Goal: Find specific page/section: Find specific page/section

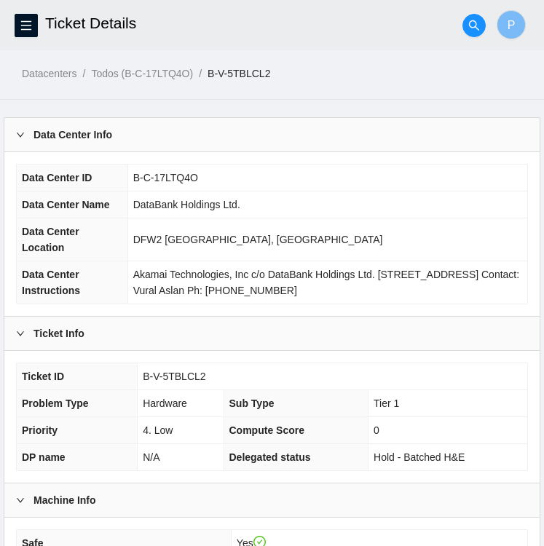
scroll to position [398, 0]
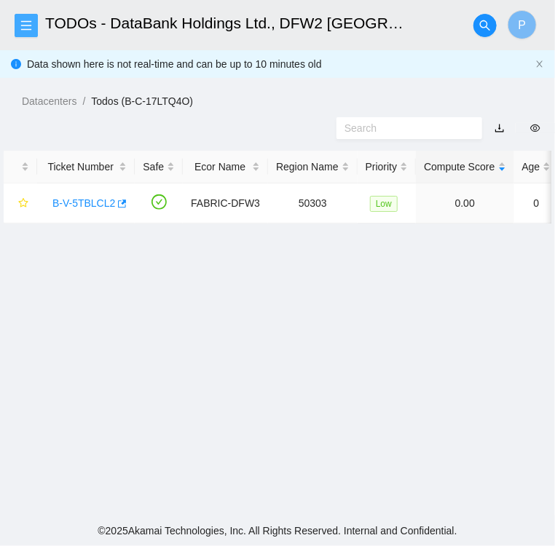
click at [23, 28] on icon "menu" at bounding box center [26, 26] width 12 height 12
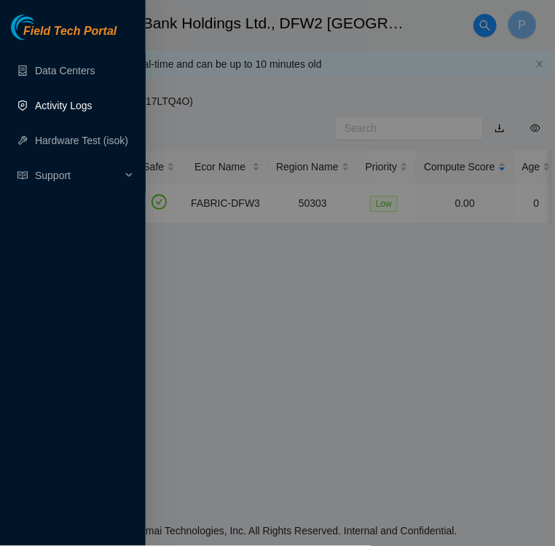
click at [62, 105] on link "Activity Logs" at bounding box center [64, 106] width 58 height 12
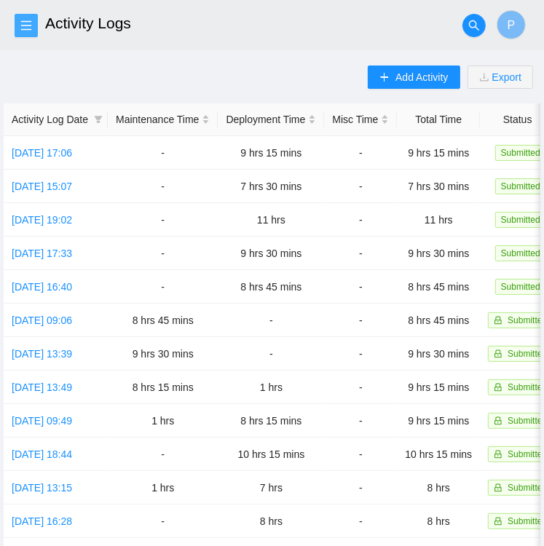
click at [28, 24] on icon "menu" at bounding box center [26, 26] width 12 height 12
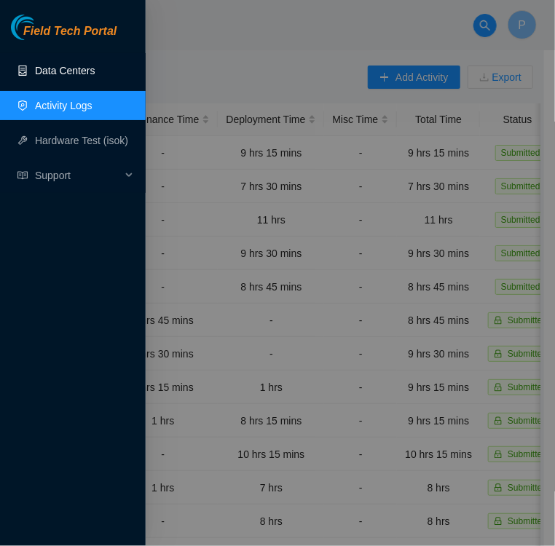
click at [67, 68] on link "Data Centers" at bounding box center [65, 71] width 60 height 12
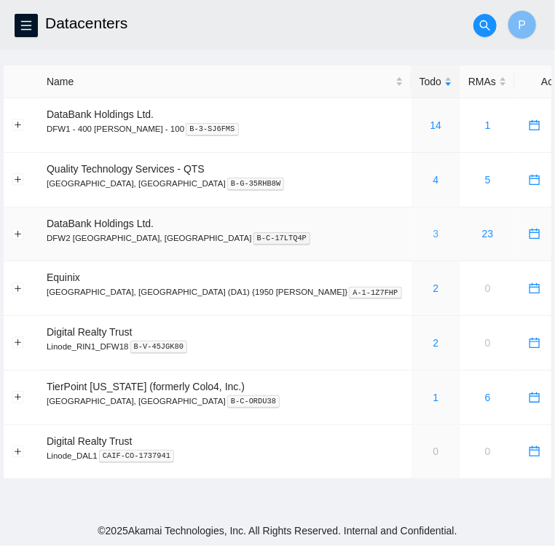
click at [433, 236] on link "3" at bounding box center [436, 234] width 6 height 12
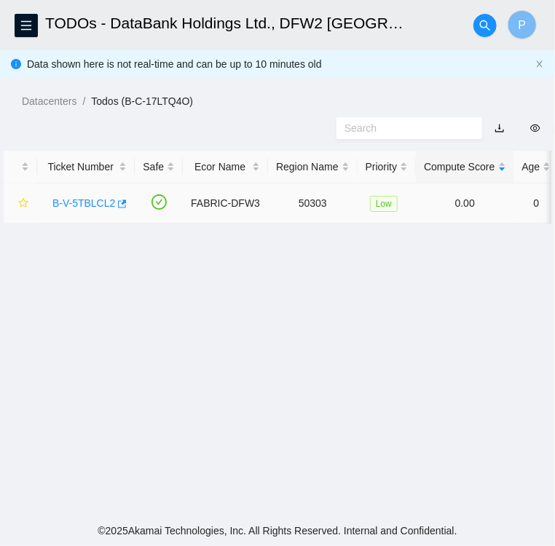
click at [80, 205] on link "B-V-5TBLCL2" at bounding box center [83, 203] width 63 height 12
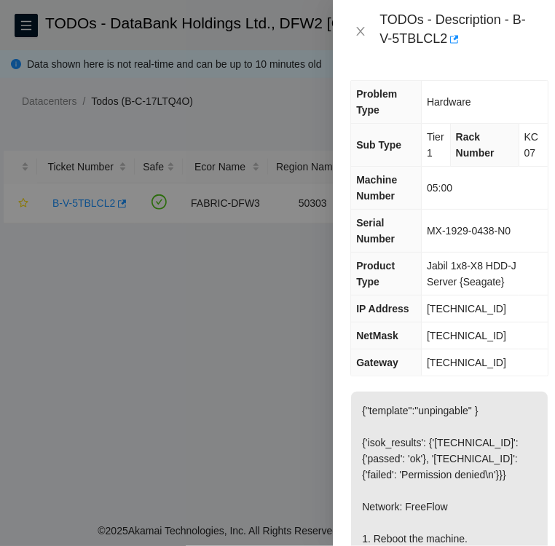
scroll to position [82, 0]
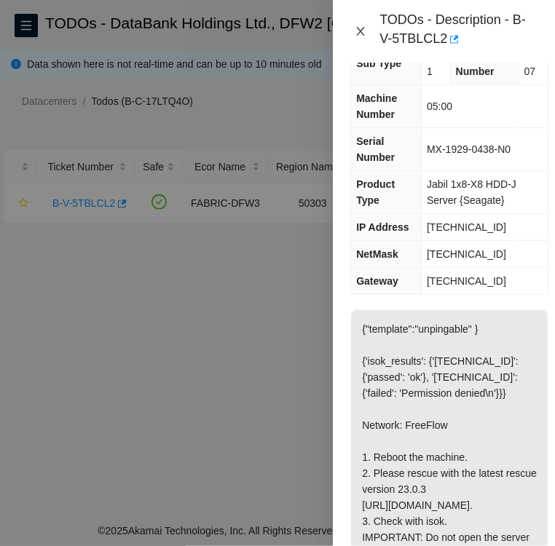
click at [360, 33] on icon "close" at bounding box center [361, 31] width 12 height 12
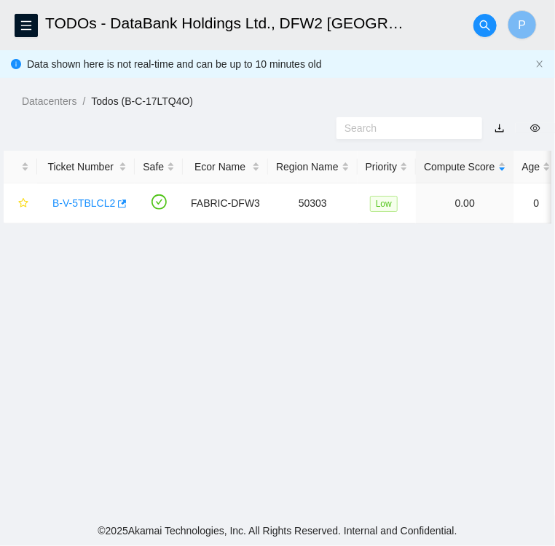
scroll to position [58, 0]
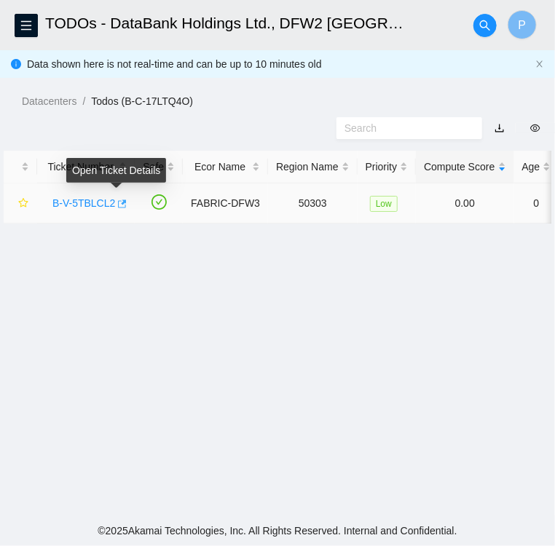
click at [118, 203] on icon "button" at bounding box center [122, 204] width 9 height 8
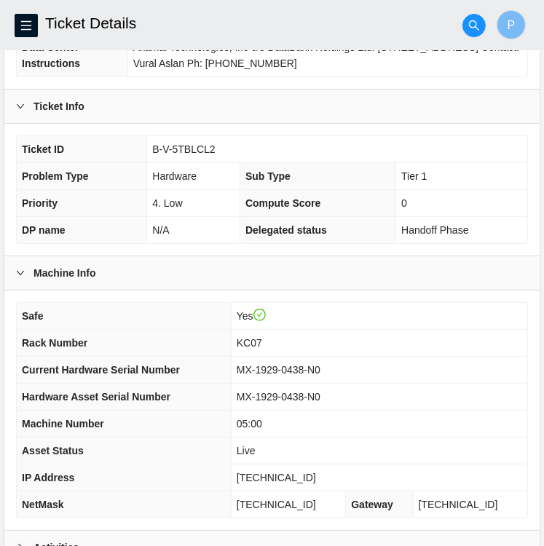
scroll to position [378, 0]
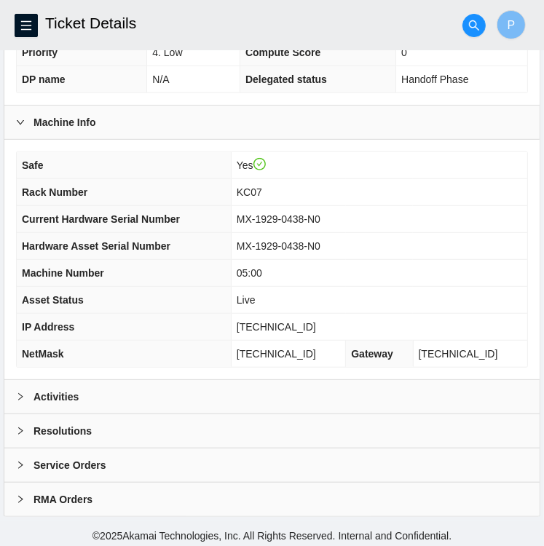
click at [18, 392] on icon "right" at bounding box center [20, 396] width 9 height 9
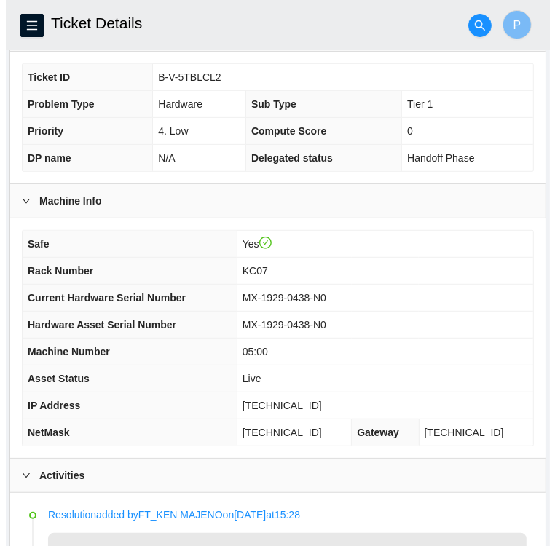
scroll to position [0, 0]
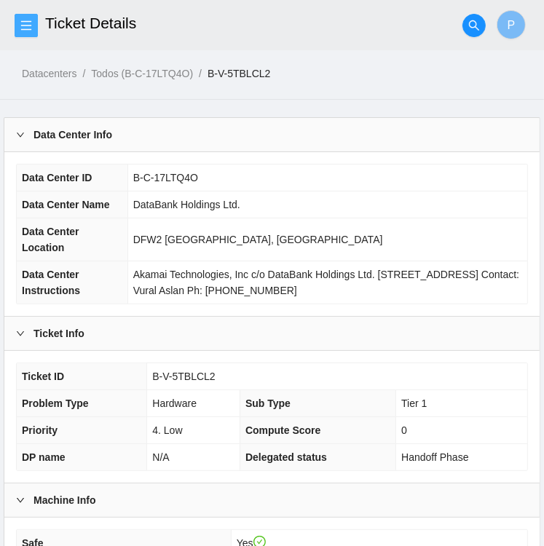
click at [23, 21] on icon "menu" at bounding box center [26, 24] width 10 height 9
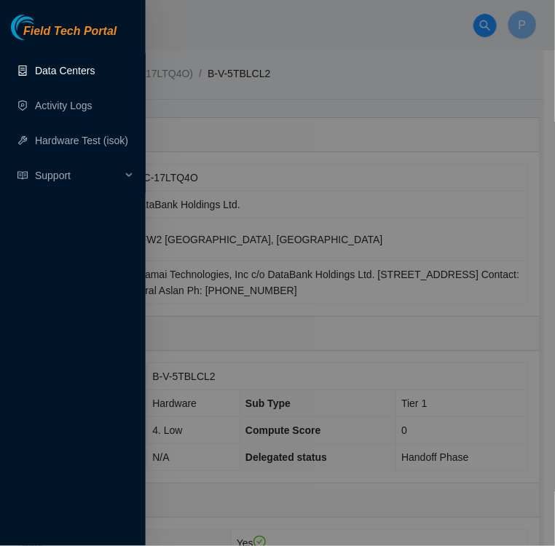
click at [62, 74] on link "Data Centers" at bounding box center [65, 71] width 60 height 12
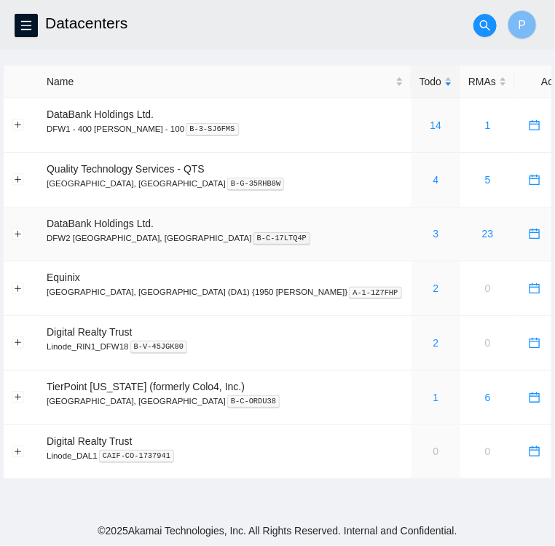
click at [419, 234] on div "3" at bounding box center [435, 234] width 33 height 16
click at [433, 236] on link "3" at bounding box center [436, 234] width 6 height 12
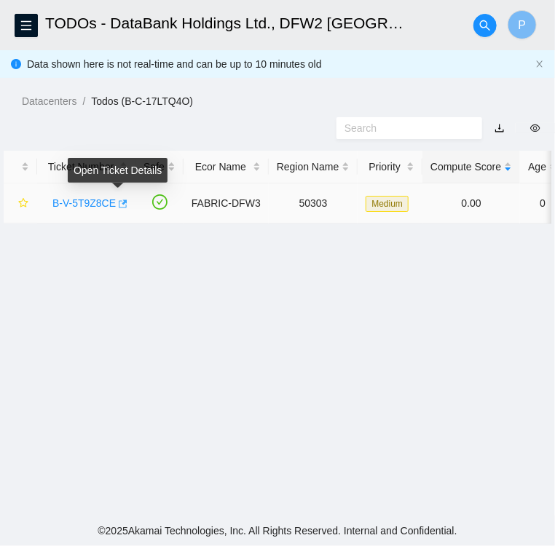
click at [117, 205] on icon "button" at bounding box center [122, 204] width 10 height 10
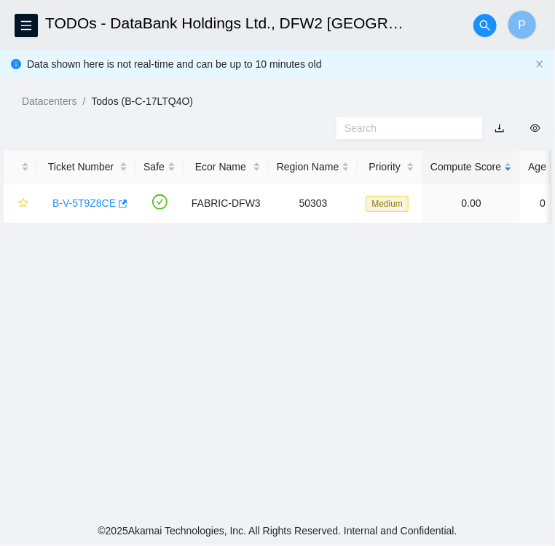
click at [279, 341] on main "TODOs - DataBank Holdings Ltd., DFW2 Richardson, TX P Data shown here is not re…" at bounding box center [277, 258] width 555 height 516
click at [76, 206] on link "B-V-5T9Z8CE" at bounding box center [83, 203] width 63 height 12
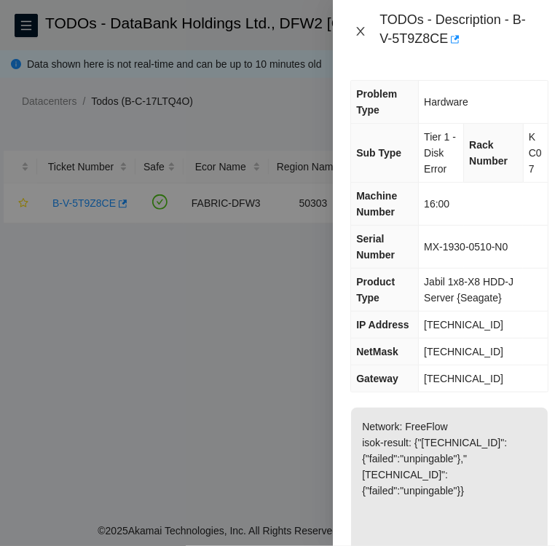
click at [360, 30] on icon "close" at bounding box center [361, 31] width 8 height 9
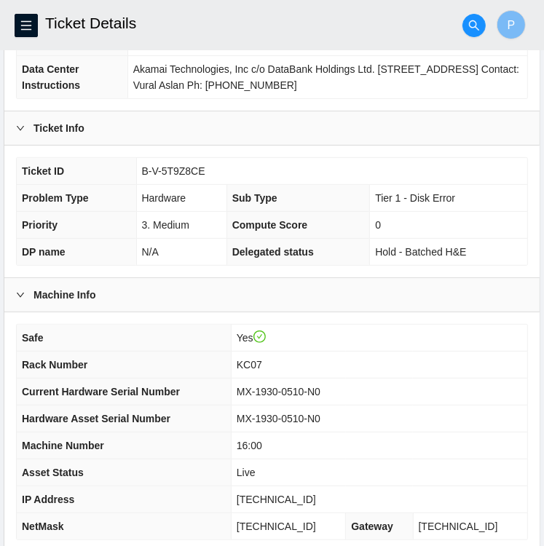
scroll to position [378, 0]
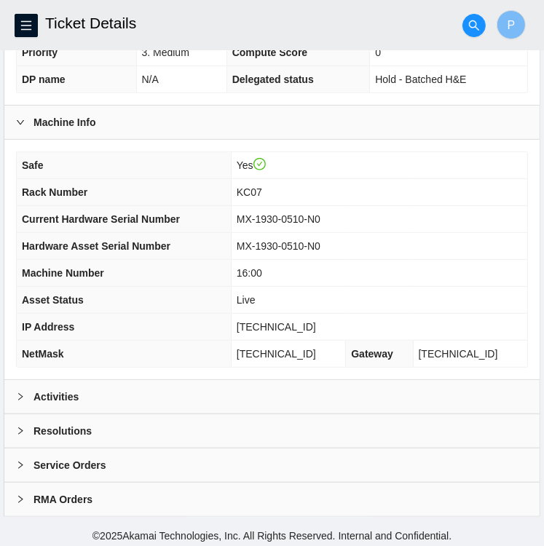
click at [15, 395] on div "Activities" at bounding box center [271, 396] width 535 height 33
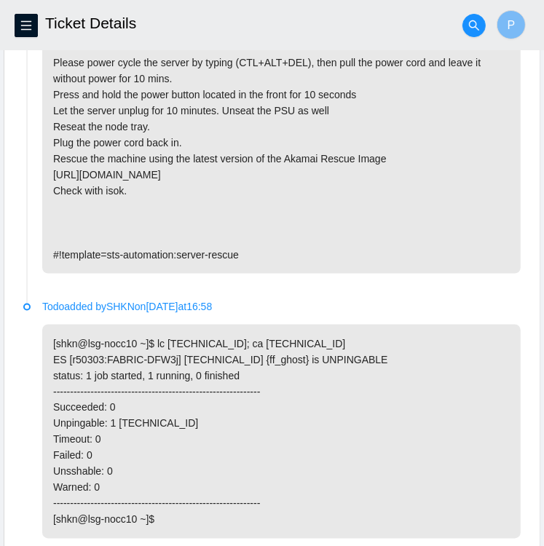
scroll to position [1139, 0]
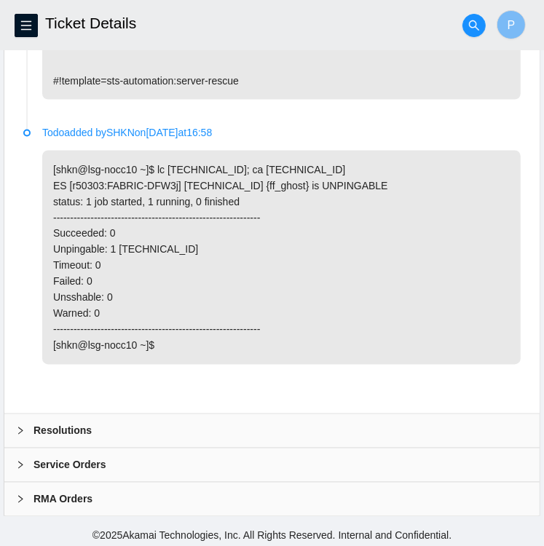
click at [18, 427] on icon "right" at bounding box center [20, 431] width 9 height 9
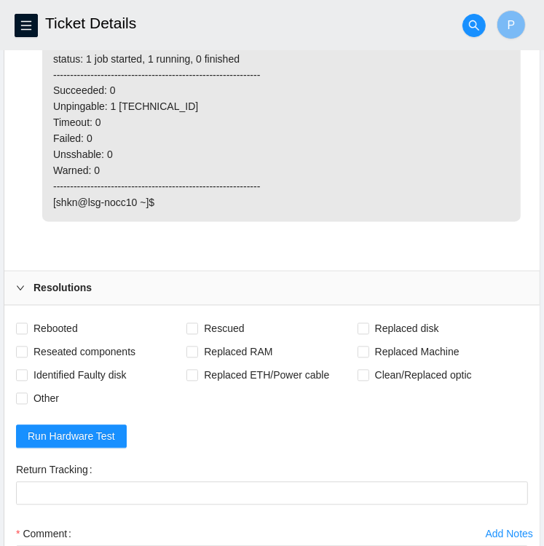
scroll to position [1280, 0]
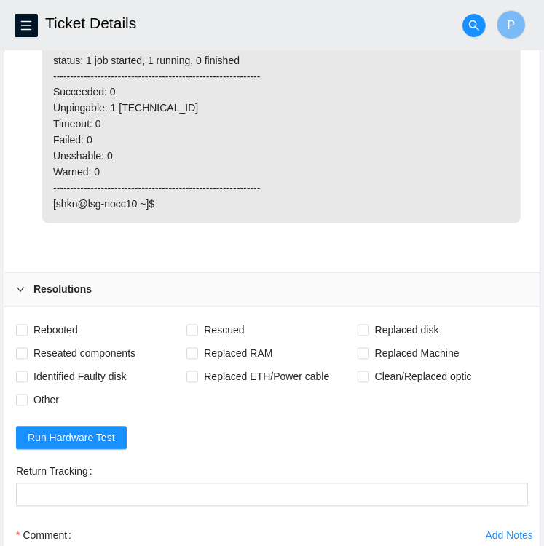
click at [20, 288] on icon "right" at bounding box center [20, 290] width 7 height 4
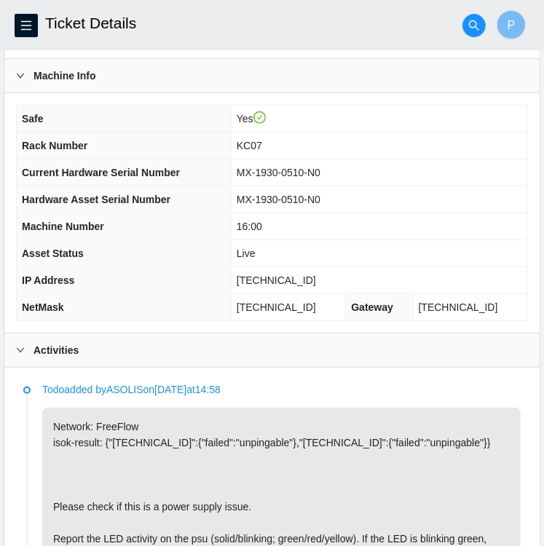
scroll to position [0, 0]
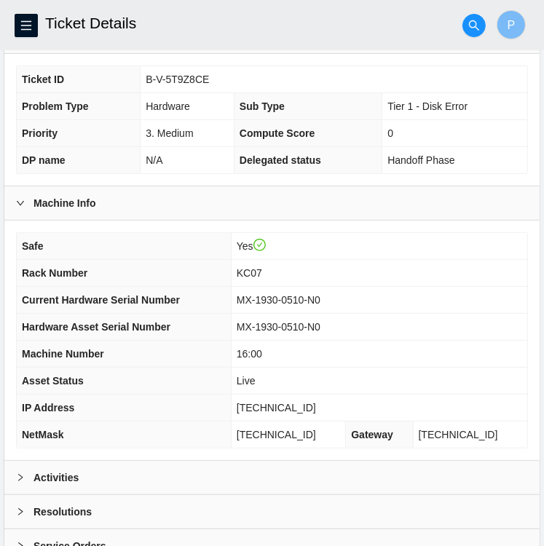
scroll to position [378, 0]
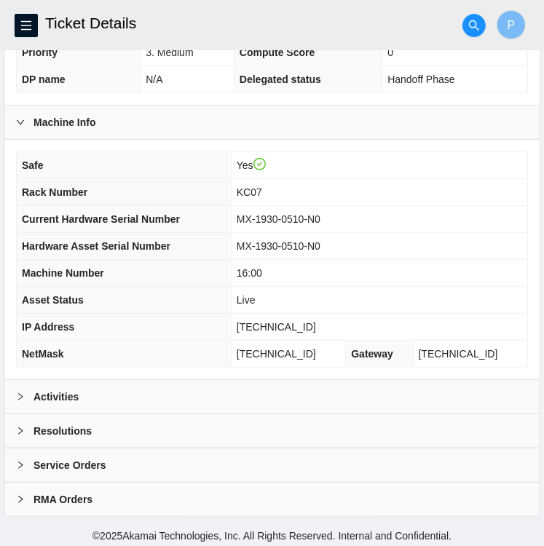
click at [20, 427] on icon "right" at bounding box center [20, 431] width 9 height 9
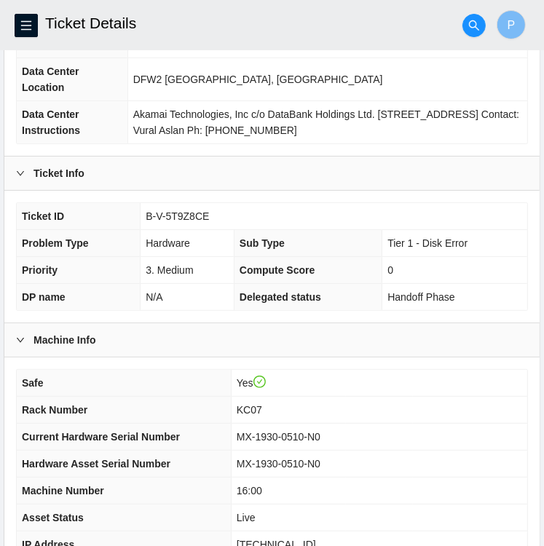
scroll to position [0, 0]
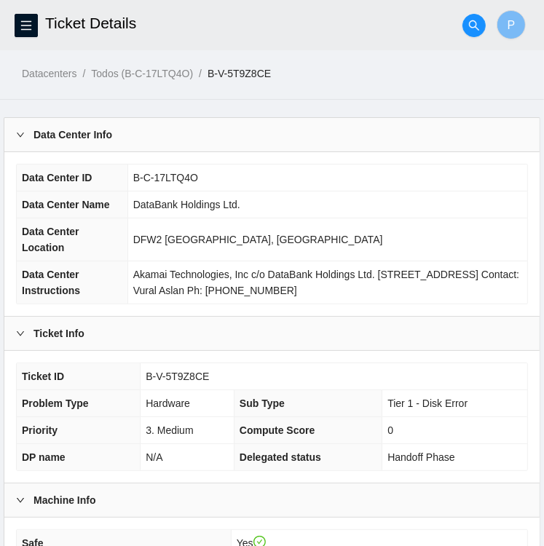
click at [18, 141] on div at bounding box center [24, 135] width 17 height 16
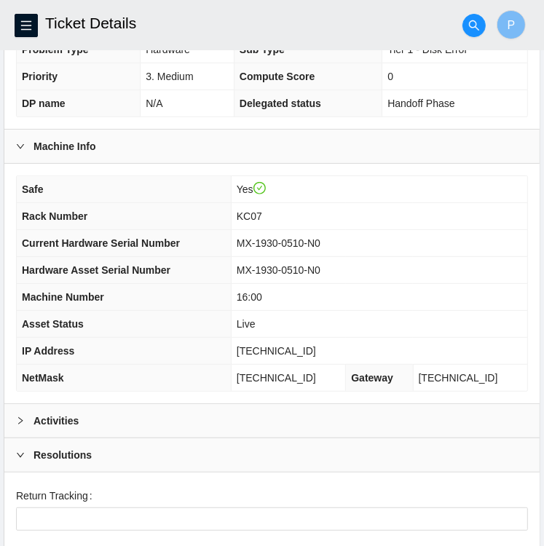
scroll to position [191, 0]
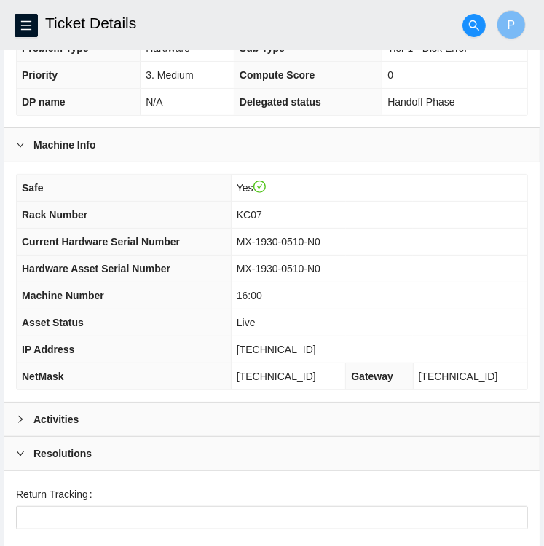
click at [22, 449] on icon "right" at bounding box center [20, 453] width 9 height 9
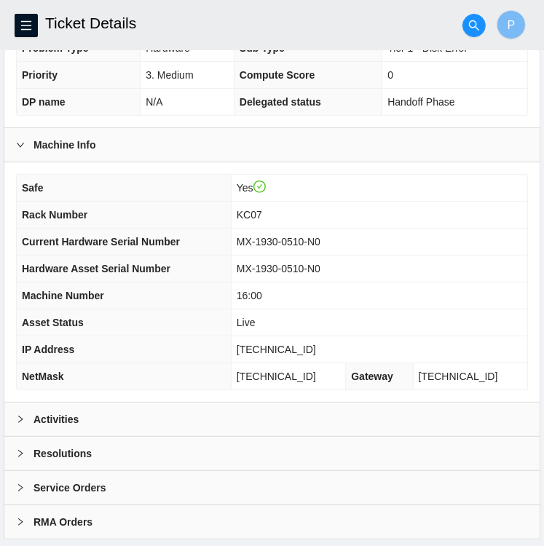
scroll to position [214, 0]
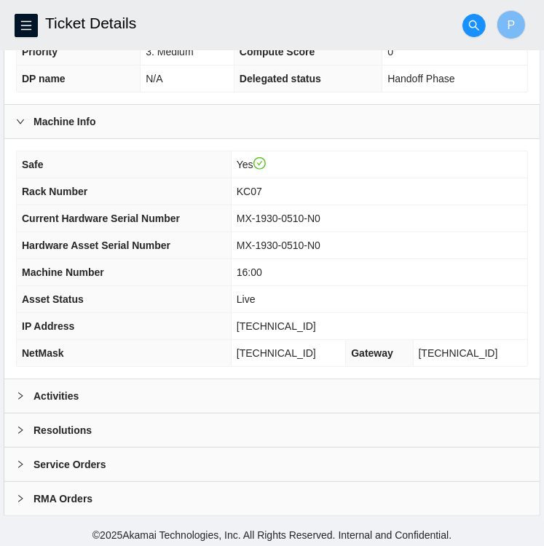
click at [19, 427] on icon "right" at bounding box center [20, 430] width 4 height 7
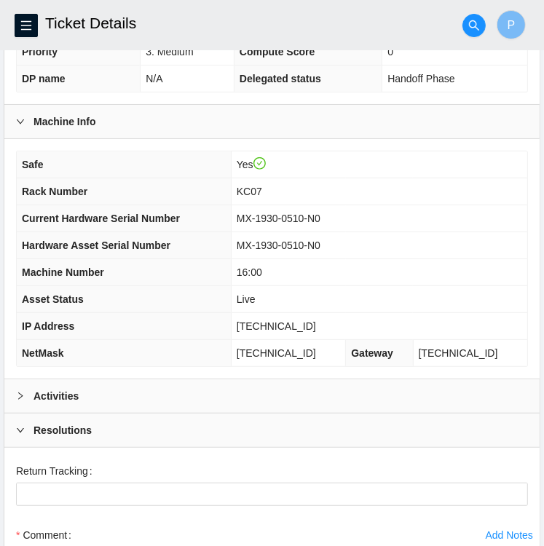
click at [20, 401] on div "Activities" at bounding box center [271, 395] width 535 height 33
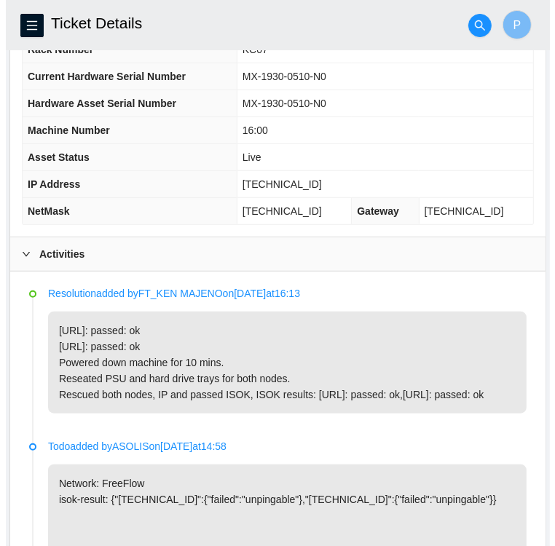
scroll to position [377, 0]
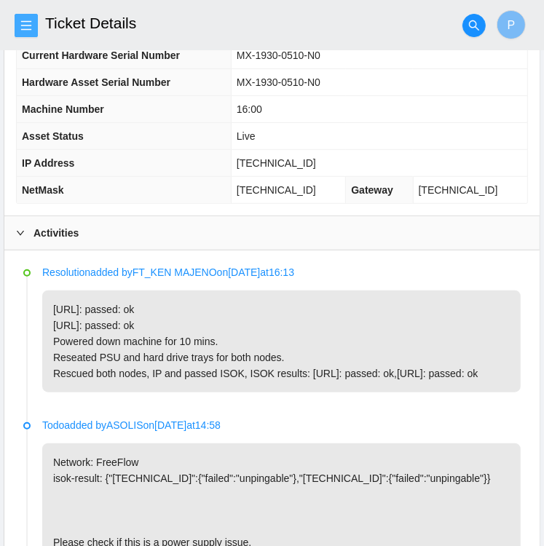
click at [26, 24] on icon "menu" at bounding box center [26, 26] width 12 height 12
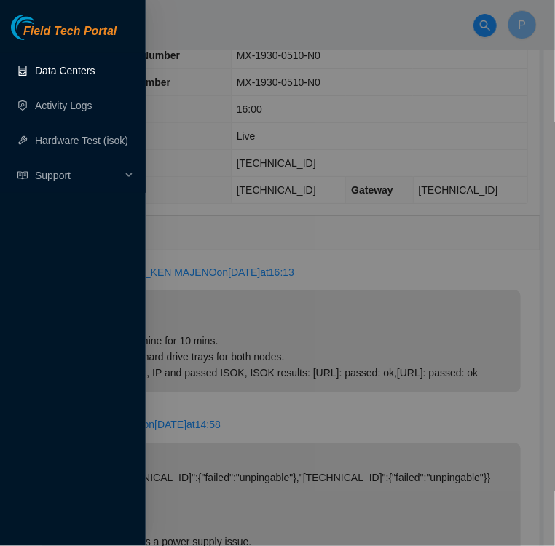
click at [71, 76] on link "Data Centers" at bounding box center [65, 71] width 60 height 12
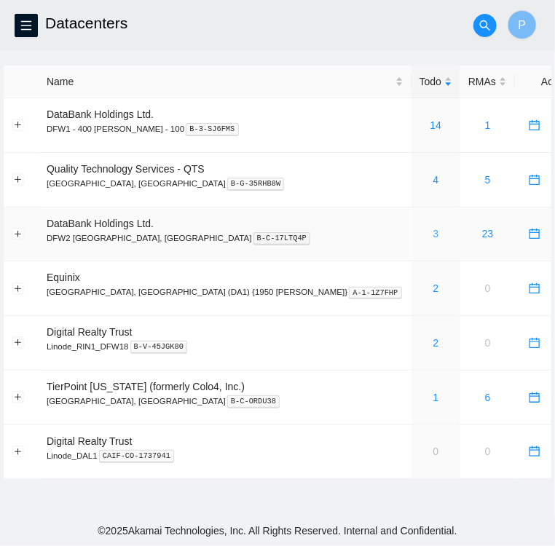
click at [433, 235] on link "3" at bounding box center [436, 234] width 6 height 12
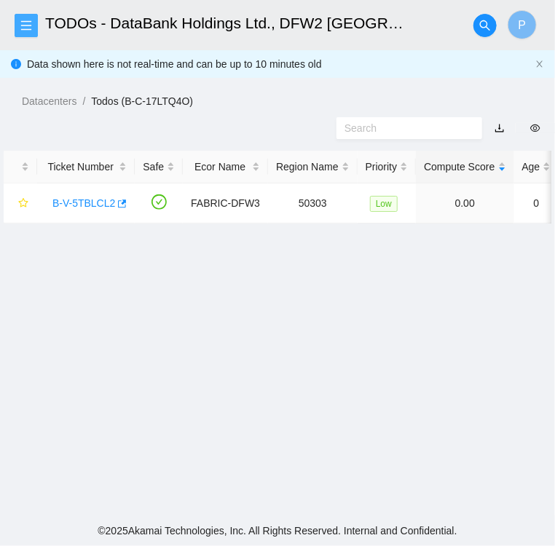
scroll to position [58, 0]
click at [32, 24] on span "menu" at bounding box center [26, 26] width 22 height 12
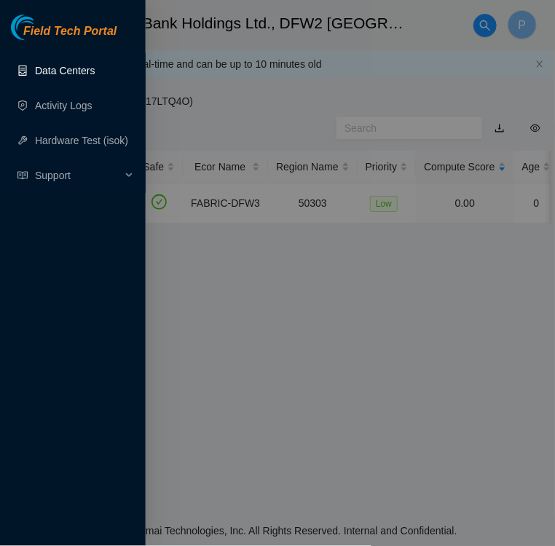
click at [42, 72] on link "Data Centers" at bounding box center [65, 71] width 60 height 12
